Goal: Task Accomplishment & Management: Use online tool/utility

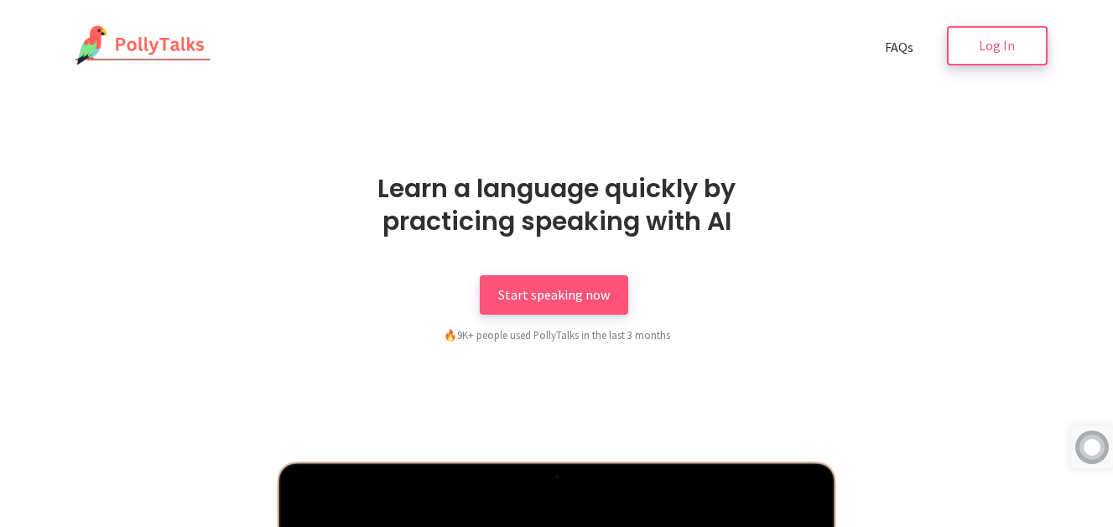
click at [978, 49] on link "Log In" at bounding box center [997, 45] width 101 height 39
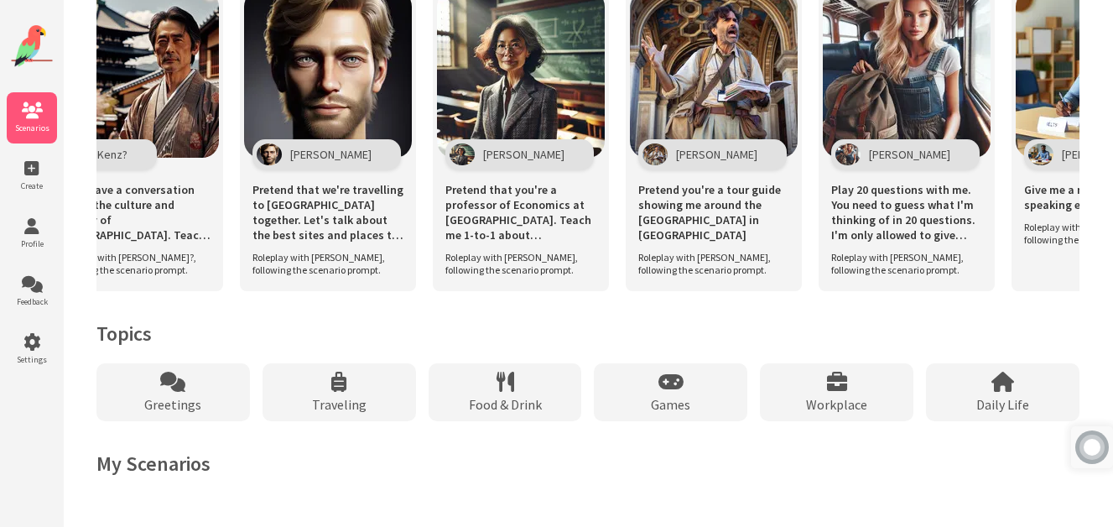
scroll to position [1287, 0]
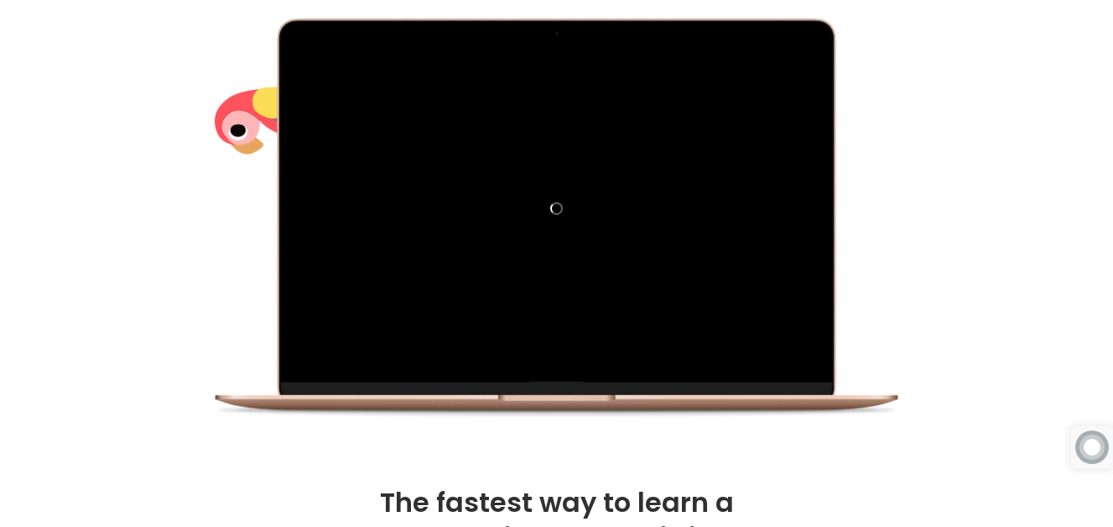
scroll to position [453, 0]
